Goal: Task Accomplishment & Management: Manage account settings

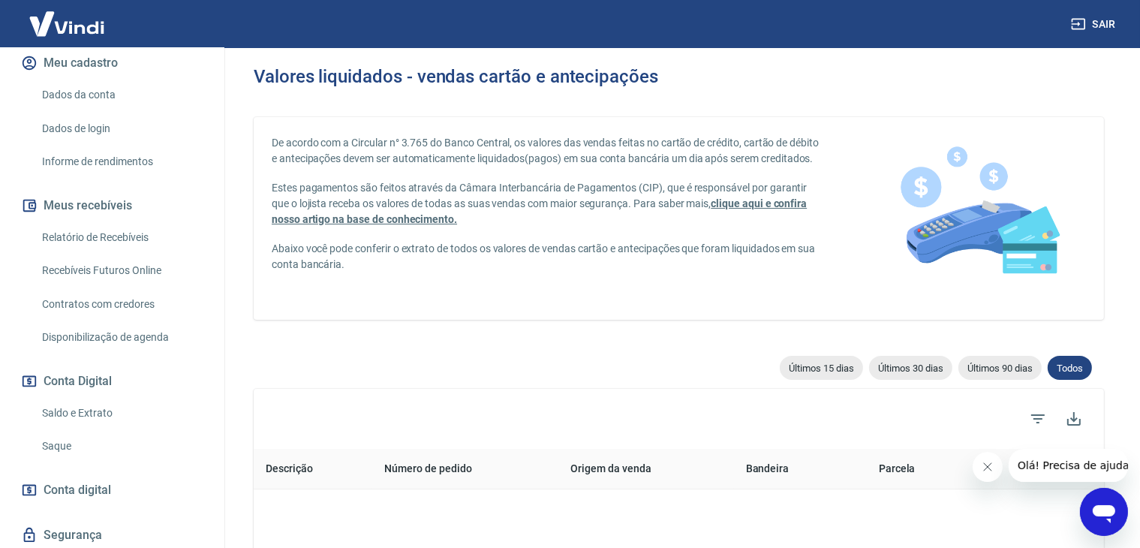
scroll to position [225, 0]
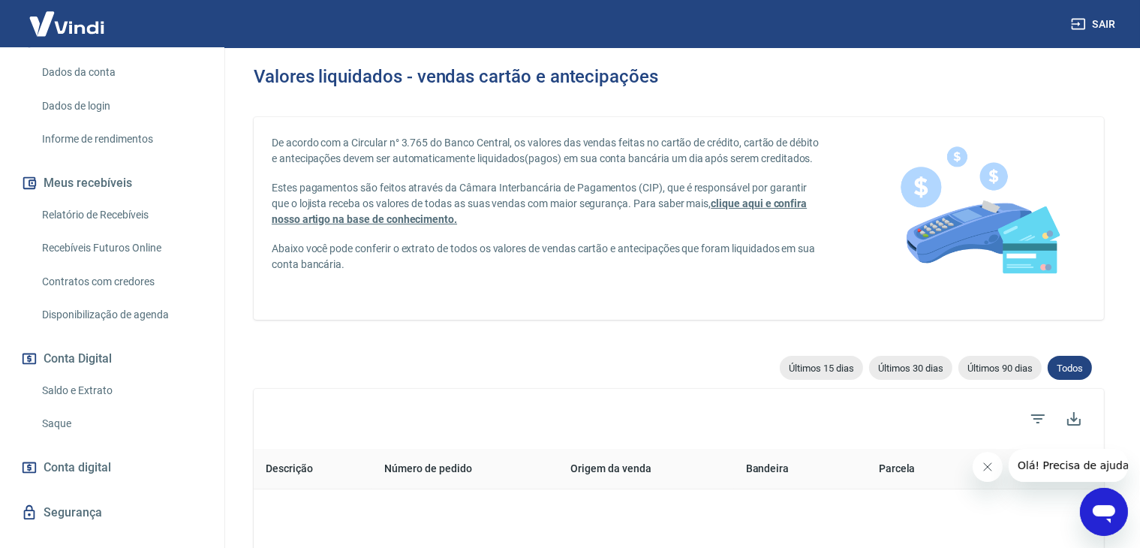
click at [63, 386] on link "Saldo e Extrato" at bounding box center [121, 390] width 170 height 31
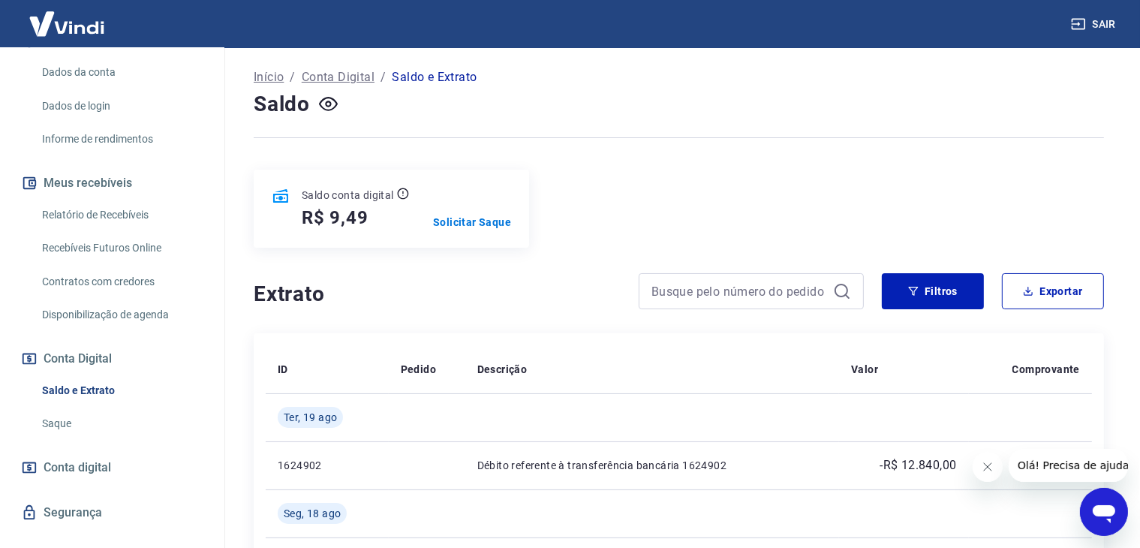
scroll to position [75, 0]
click at [943, 293] on button "Filtros" at bounding box center [933, 290] width 102 height 36
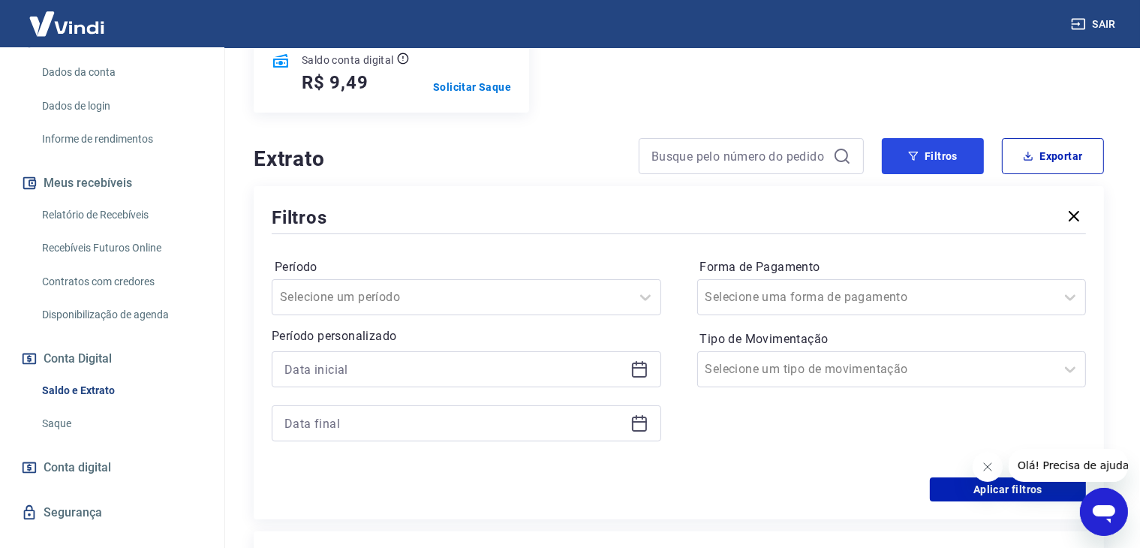
scroll to position [225, 0]
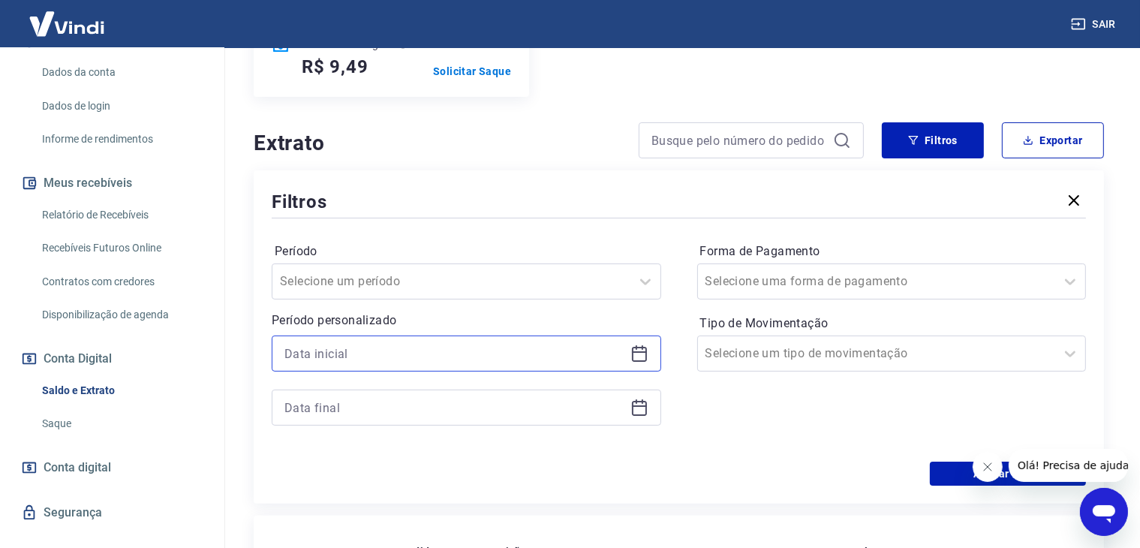
click at [437, 343] on input at bounding box center [454, 353] width 340 height 23
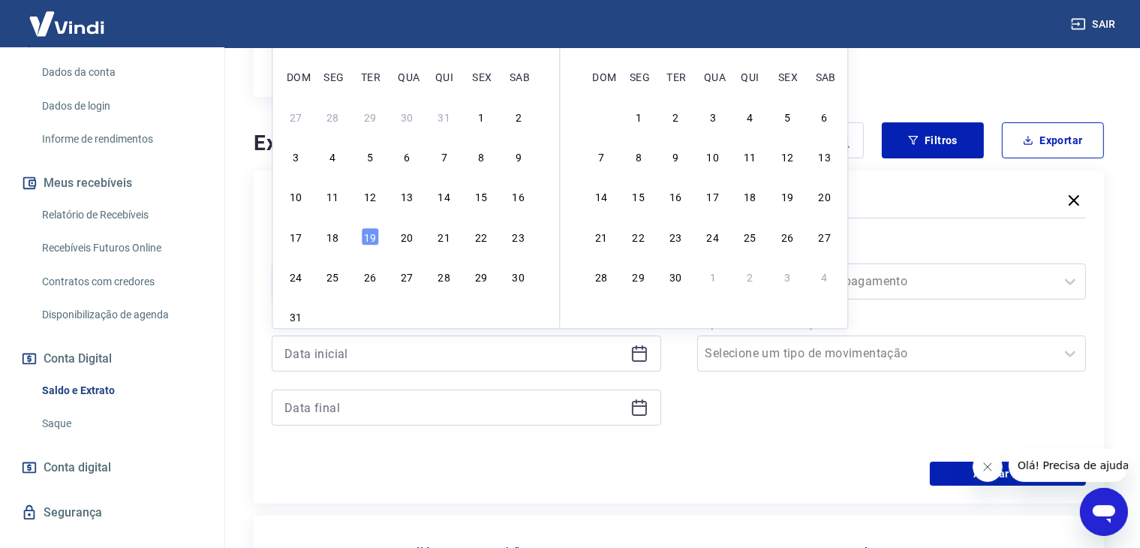
click at [471, 156] on div "3 4 5 6 7 8 9" at bounding box center [406, 157] width 245 height 22
click at [481, 156] on div "8" at bounding box center [481, 157] width 18 height 18
type input "[DATE]"
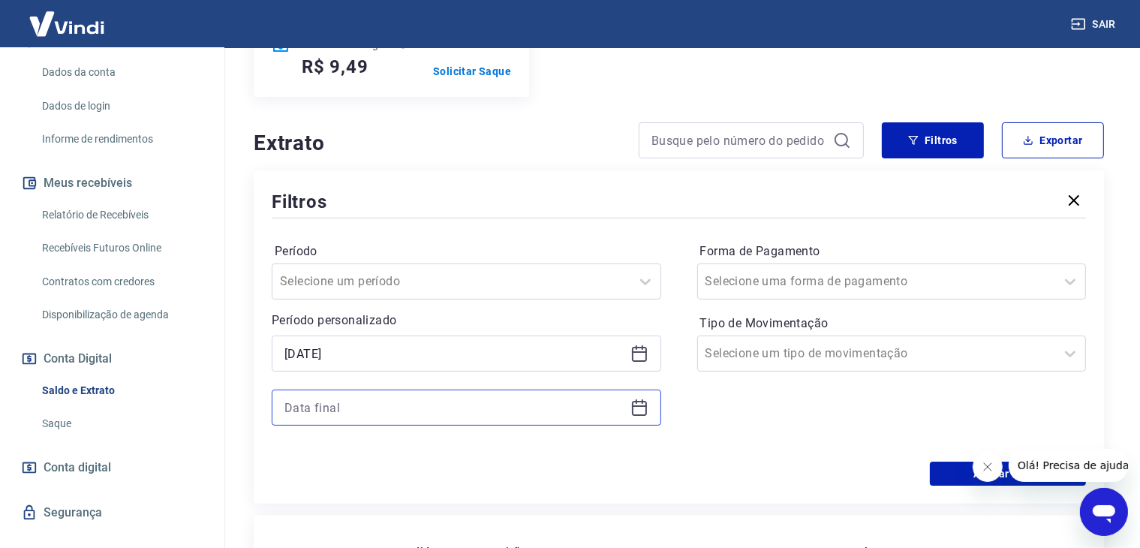
click at [406, 414] on input at bounding box center [454, 407] width 340 height 23
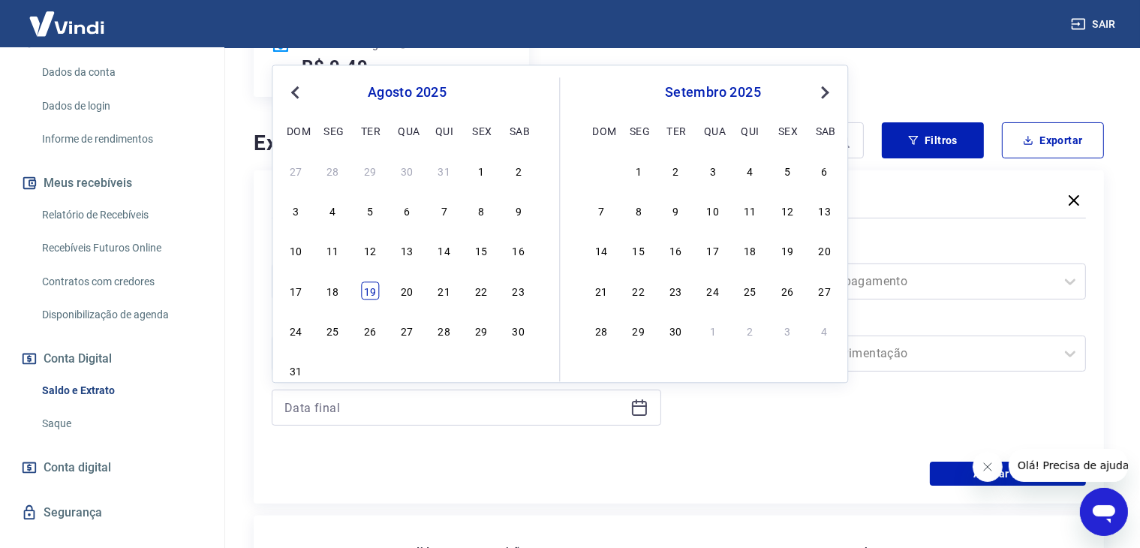
click at [375, 292] on div "19" at bounding box center [370, 290] width 18 height 18
type input "[DATE]"
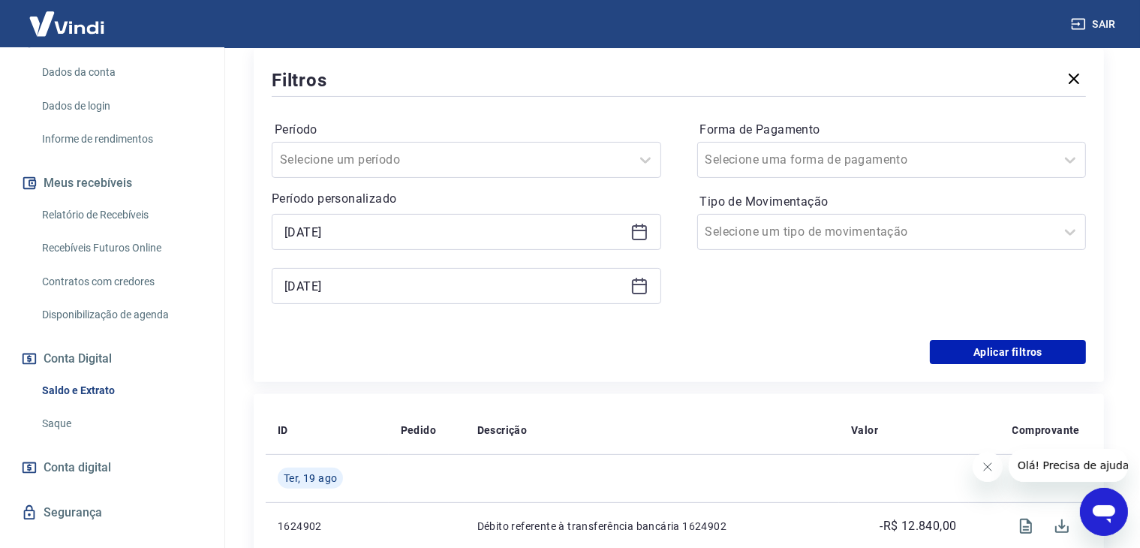
scroll to position [375, 0]
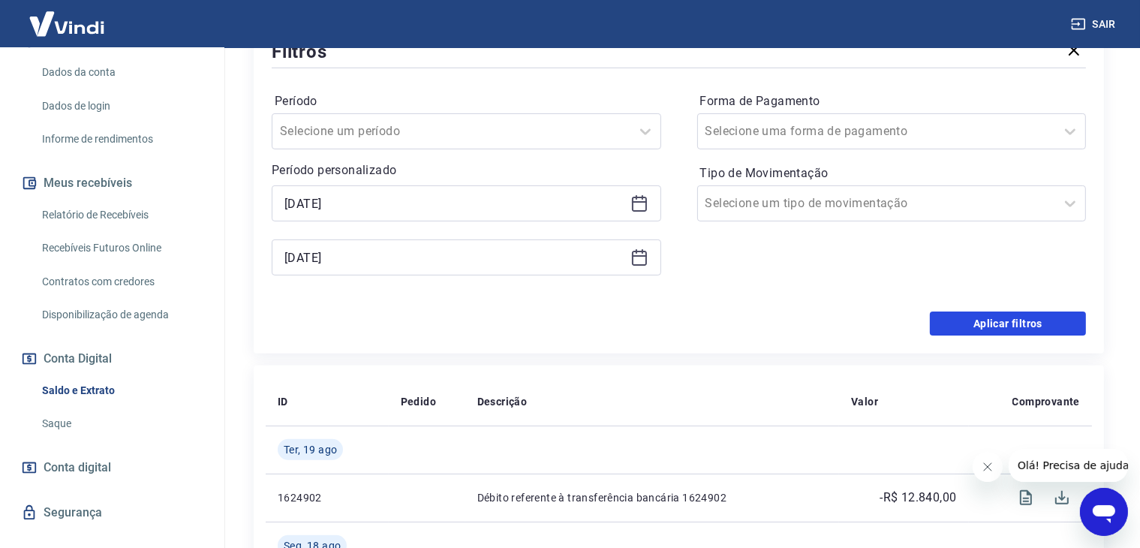
drag, startPoint x: 970, startPoint y: 323, endPoint x: 712, endPoint y: 296, distance: 258.9
click at [970, 323] on button "Aplicar filtros" at bounding box center [1008, 323] width 156 height 24
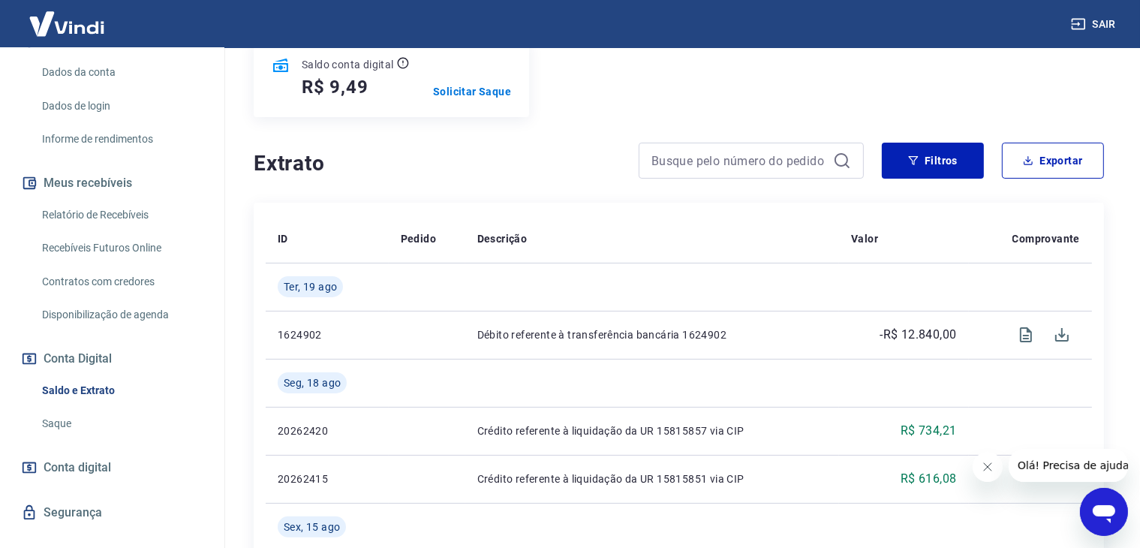
scroll to position [225, 0]
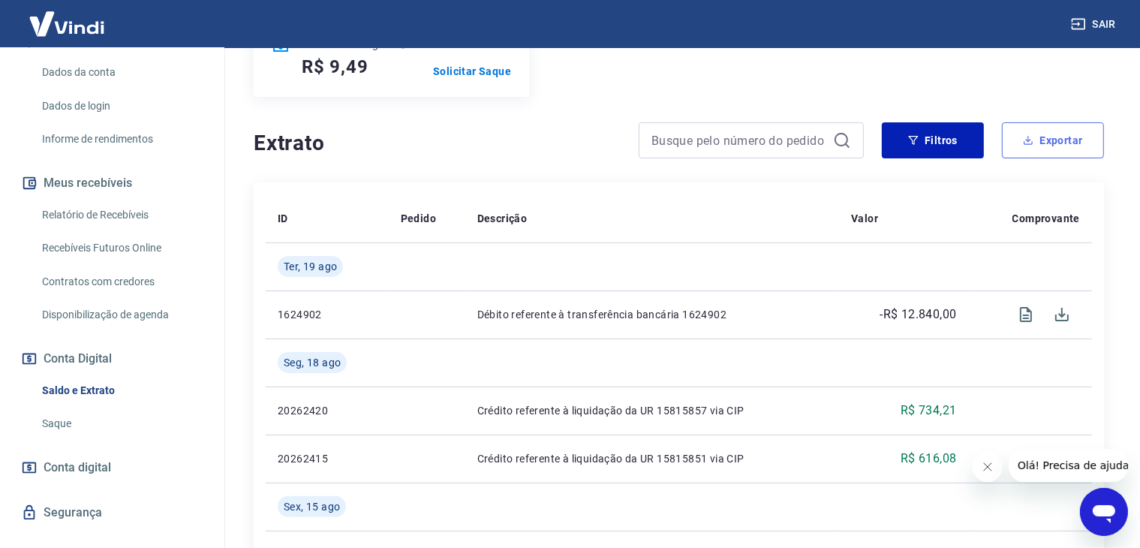
click at [1041, 142] on button "Exportar" at bounding box center [1053, 140] width 102 height 36
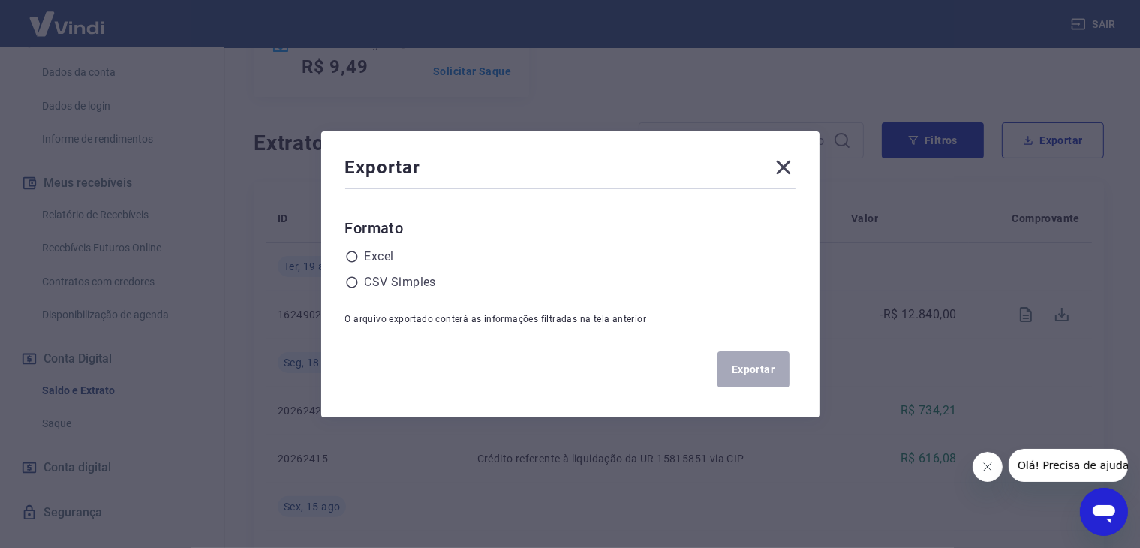
drag, startPoint x: 389, startPoint y: 262, endPoint x: 417, endPoint y: 266, distance: 28.0
click at [389, 262] on label "Excel" at bounding box center [379, 257] width 29 height 18
click at [0, 0] on input "radio" at bounding box center [0, 0] width 0 height 0
click at [753, 365] on button "Exportar" at bounding box center [753, 369] width 72 height 36
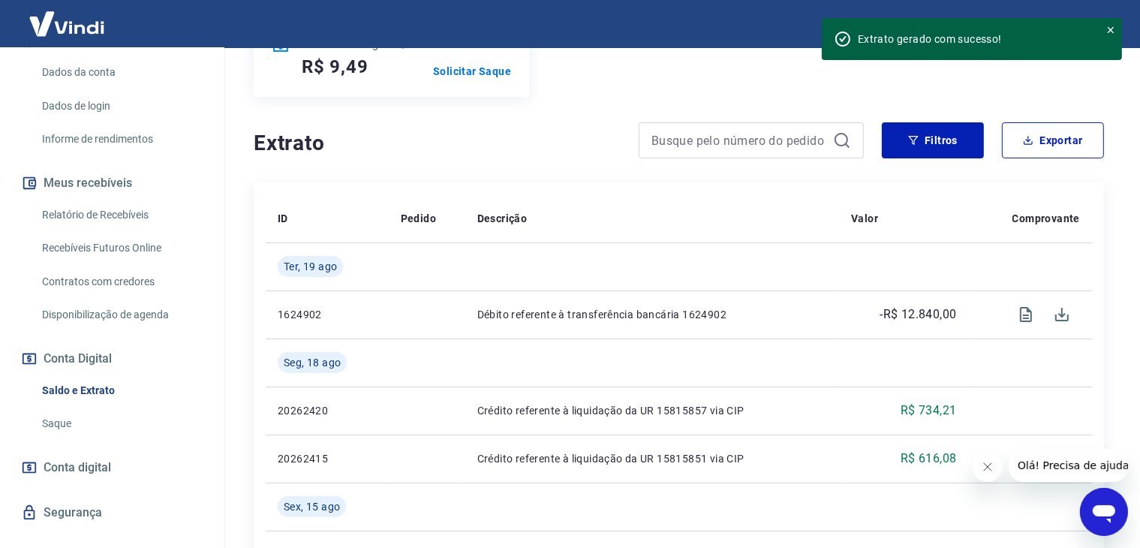
click at [125, 214] on link "Relatório de Recebíveis" at bounding box center [121, 215] width 170 height 31
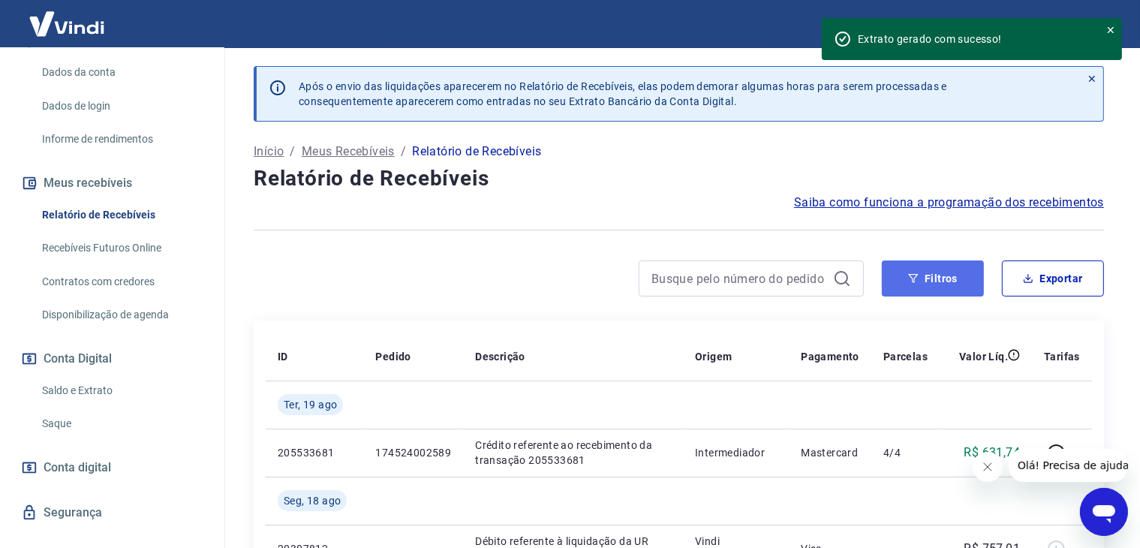
click at [921, 287] on button "Filtros" at bounding box center [933, 278] width 102 height 36
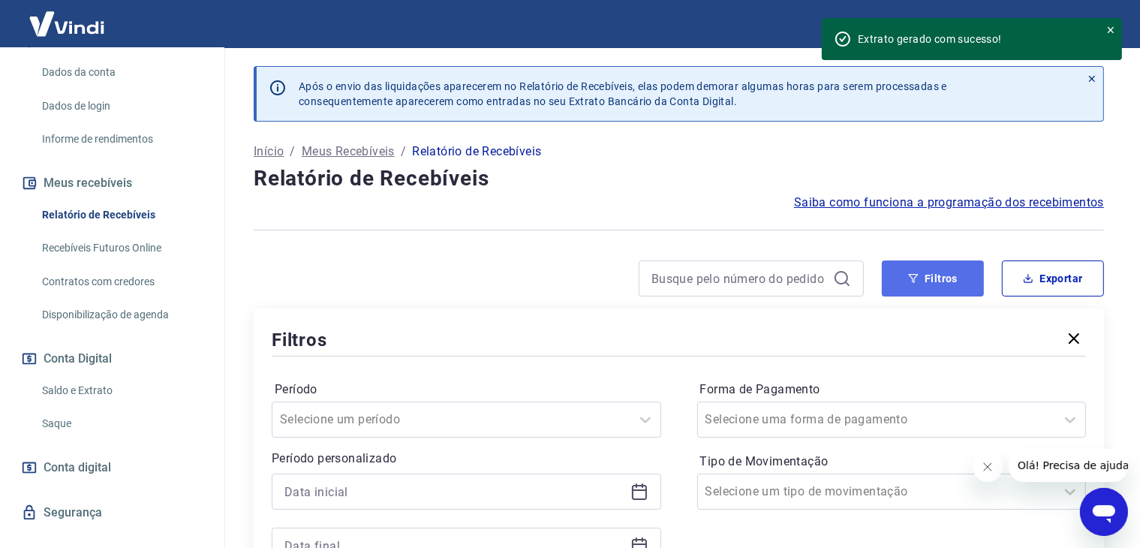
click at [917, 278] on icon "button" at bounding box center [913, 278] width 11 height 11
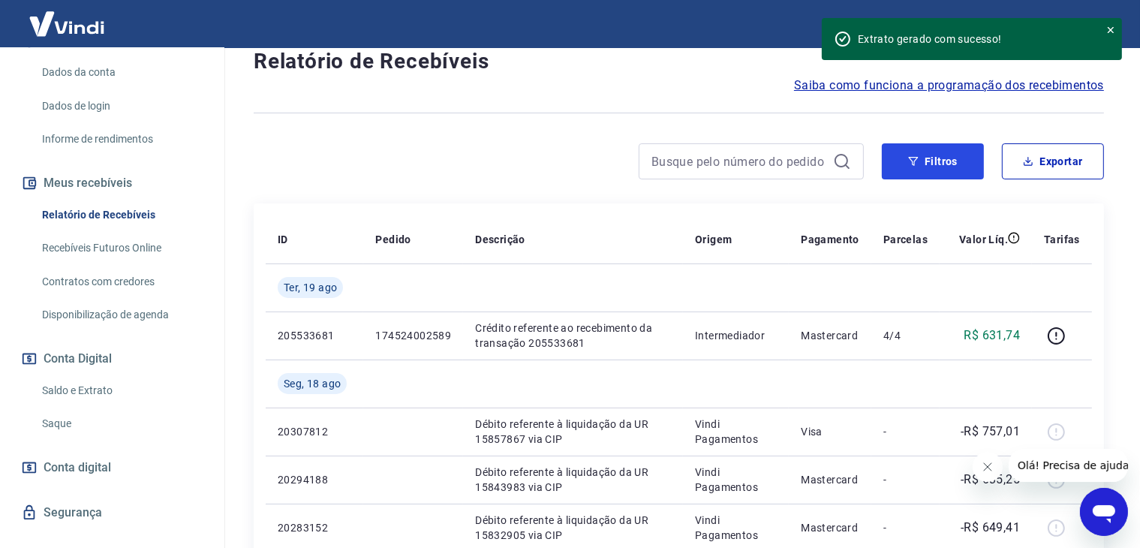
scroll to position [150, 0]
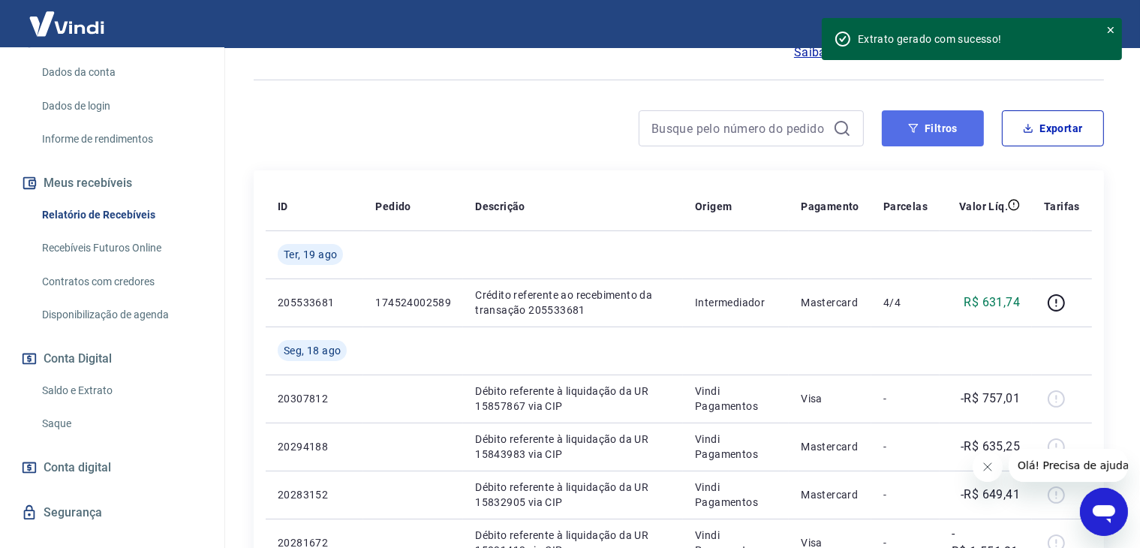
click at [948, 127] on button "Filtros" at bounding box center [933, 128] width 102 height 36
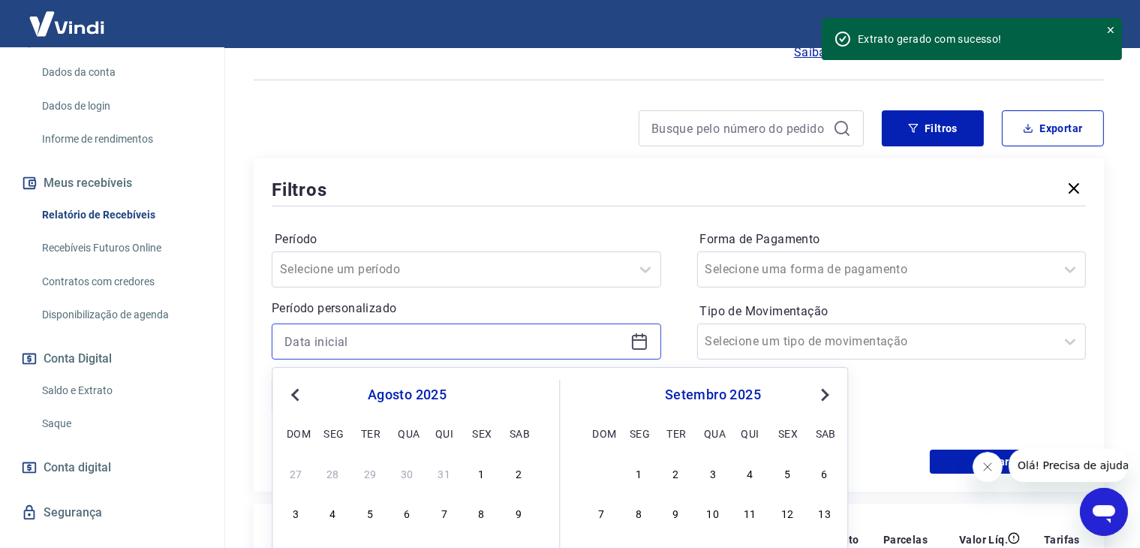
click at [353, 341] on input at bounding box center [454, 341] width 340 height 23
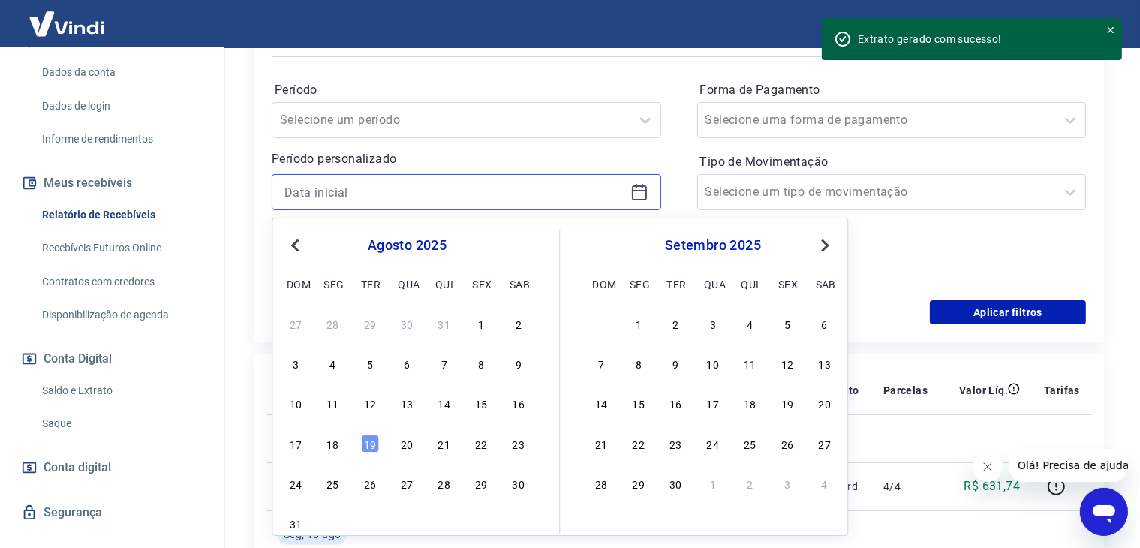
scroll to position [300, 0]
click at [486, 367] on div "8" at bounding box center [481, 362] width 18 height 18
type input "[DATE]"
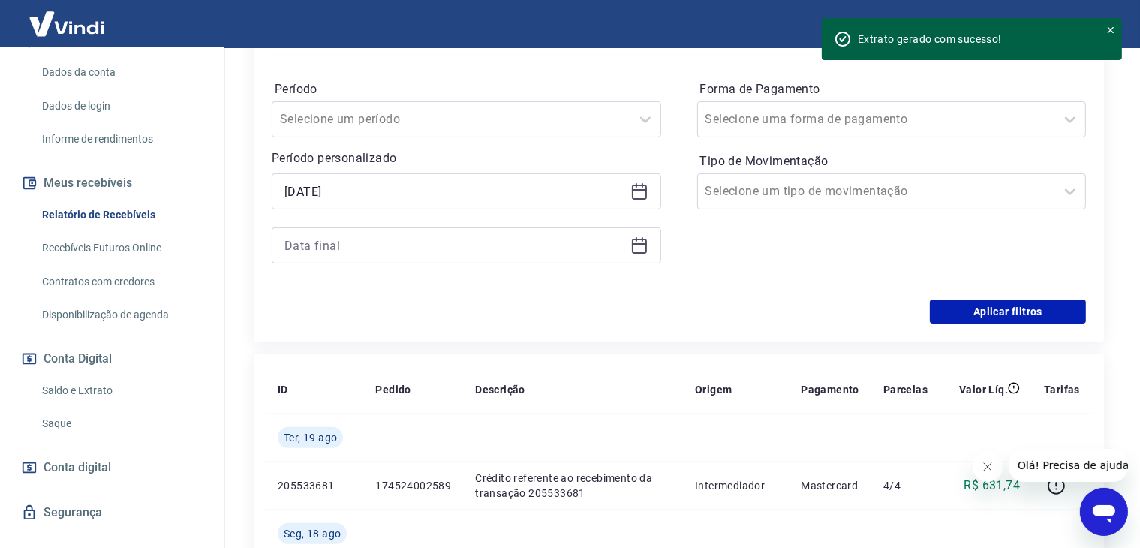
click at [523, 219] on div "Selected date: [DATE] [DATE]" at bounding box center [467, 218] width 390 height 90
click at [525, 253] on input at bounding box center [454, 245] width 340 height 23
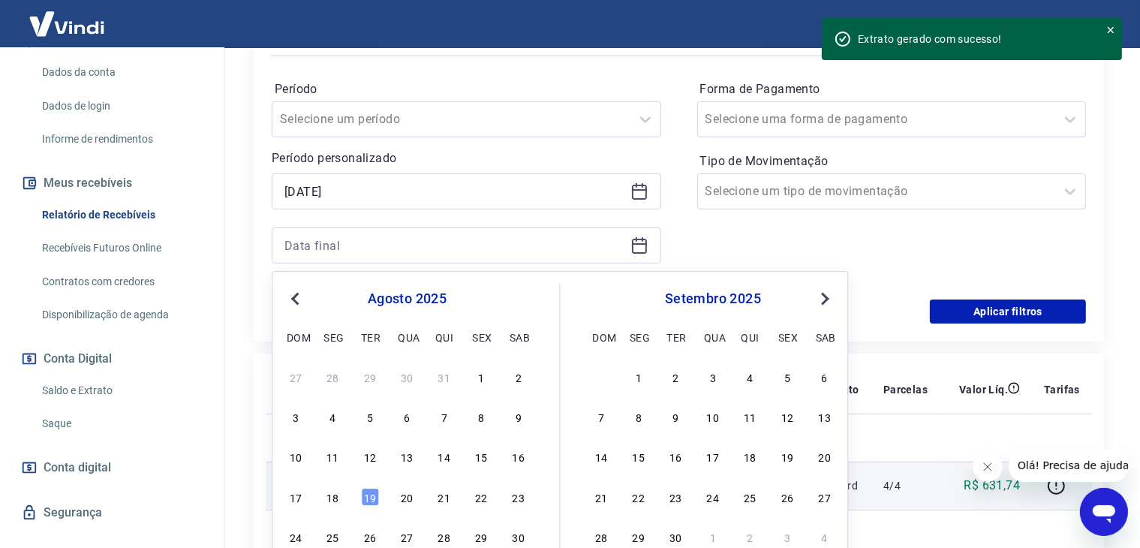
click at [366, 498] on div "19" at bounding box center [370, 497] width 18 height 18
type input "[DATE]"
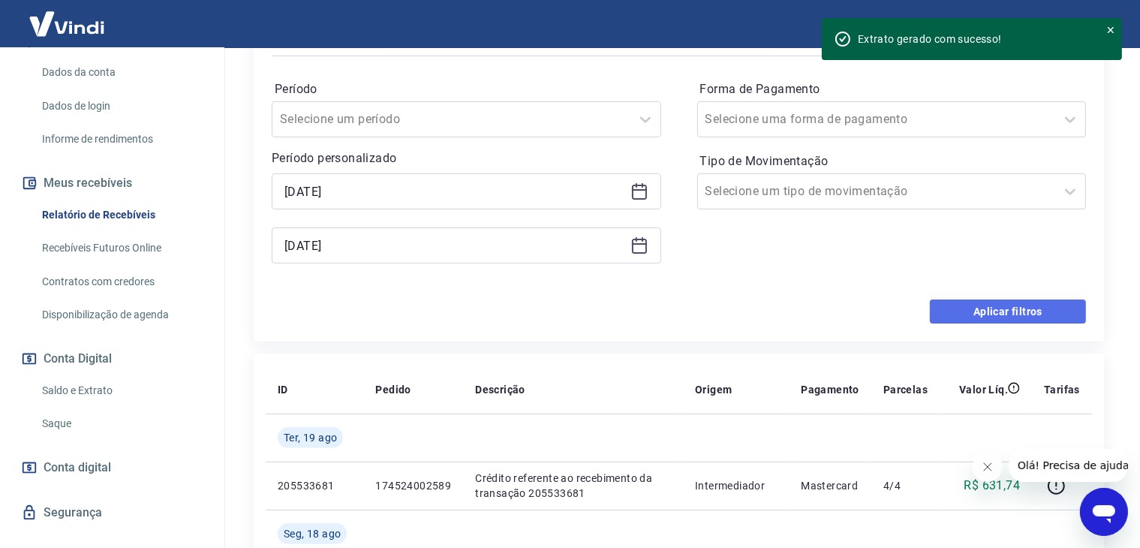
click at [979, 305] on button "Aplicar filtros" at bounding box center [1008, 311] width 156 height 24
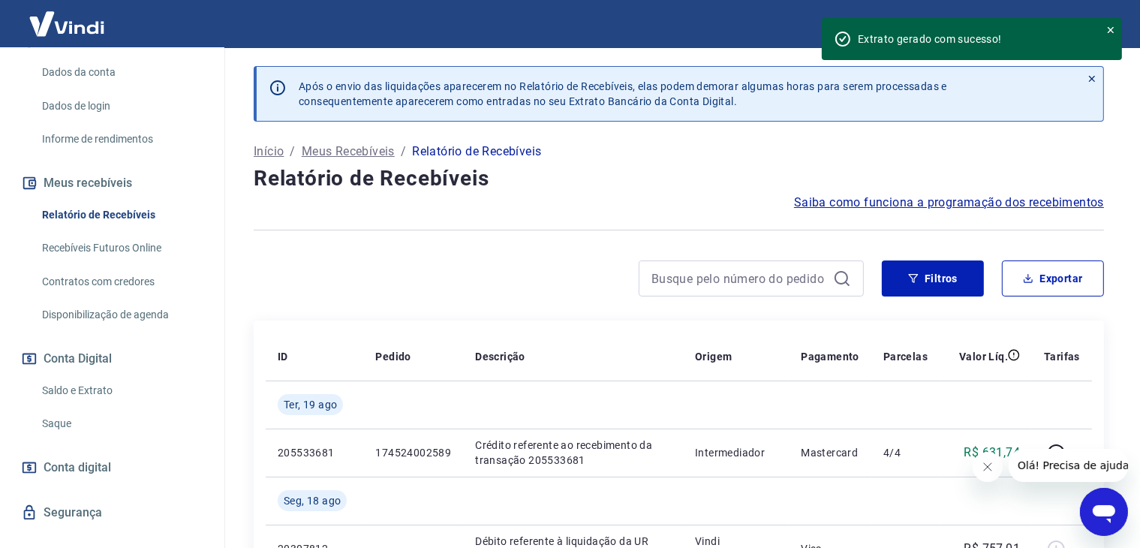
click at [662, 143] on div "Início / Meus Recebíveis / Relatório de Recebíveis" at bounding box center [679, 152] width 850 height 24
click at [1033, 263] on button "Exportar" at bounding box center [1053, 278] width 102 height 36
type input "[DATE]"
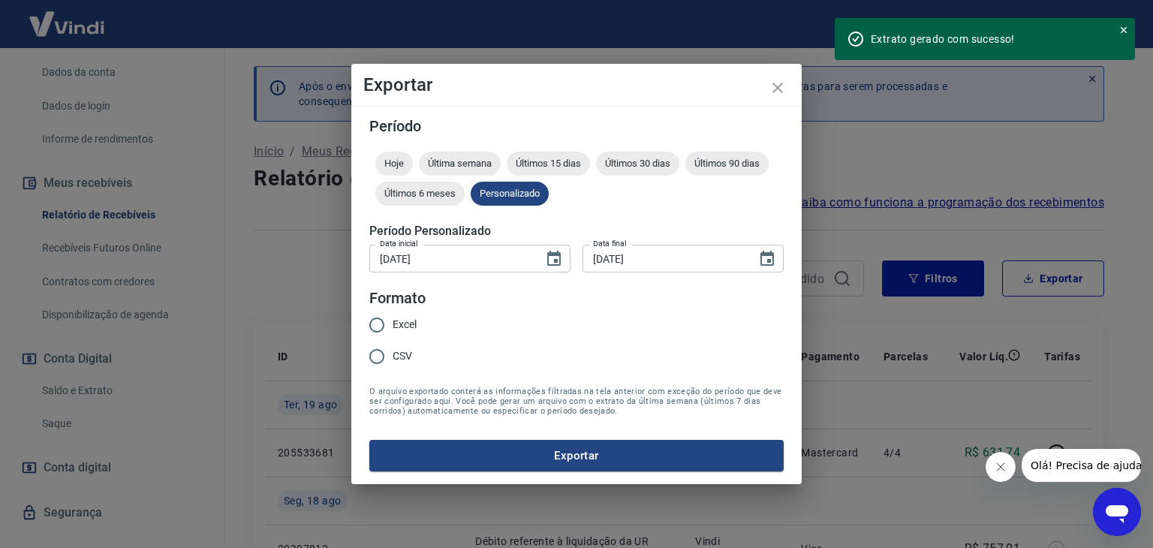
click at [411, 326] on span "Excel" at bounding box center [405, 325] width 24 height 16
click at [393, 326] on input "Excel" at bounding box center [377, 325] width 32 height 32
radio input "true"
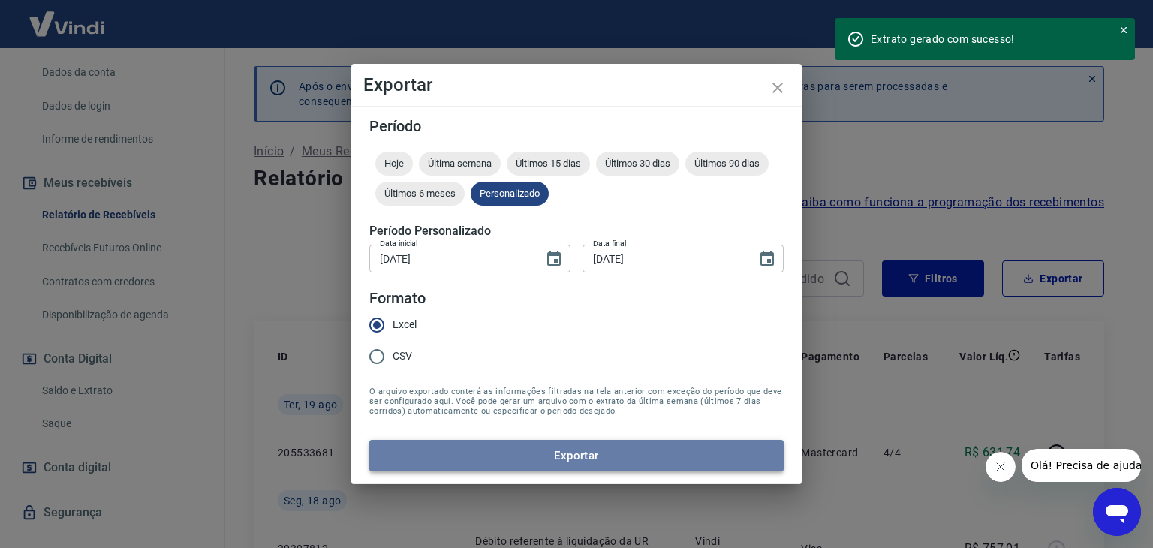
click at [558, 462] on button "Exportar" at bounding box center [576, 456] width 414 height 32
